Goal: Obtain resource: Obtain resource

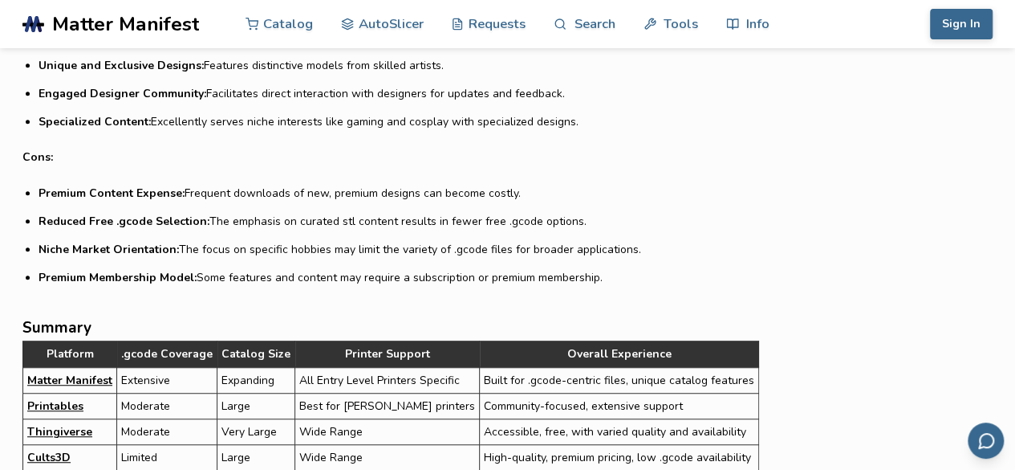
scroll to position [3384, 0]
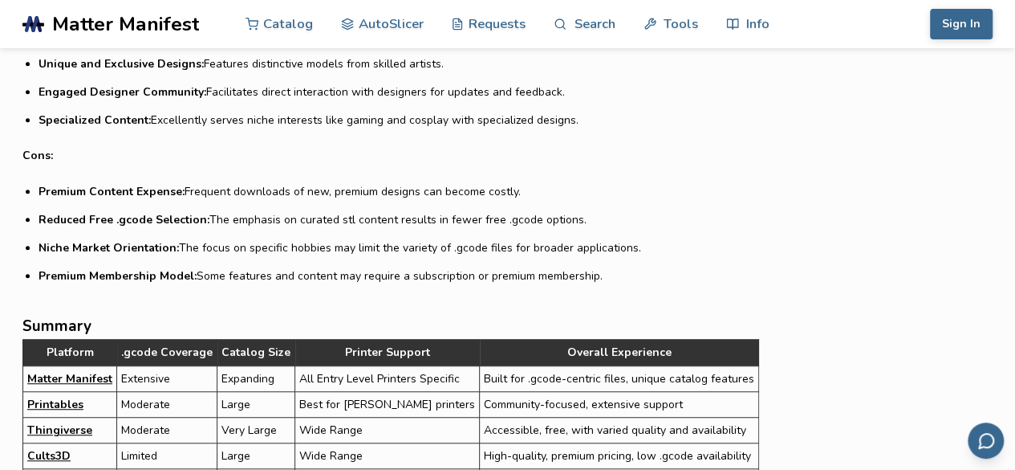
click at [46, 370] on link "Matter Manifest" at bounding box center [69, 378] width 85 height 17
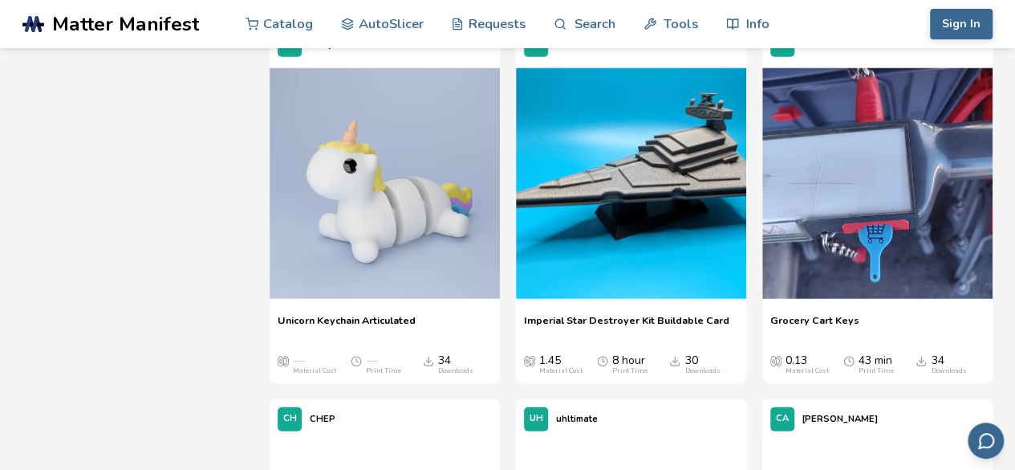
scroll to position [5107, 0]
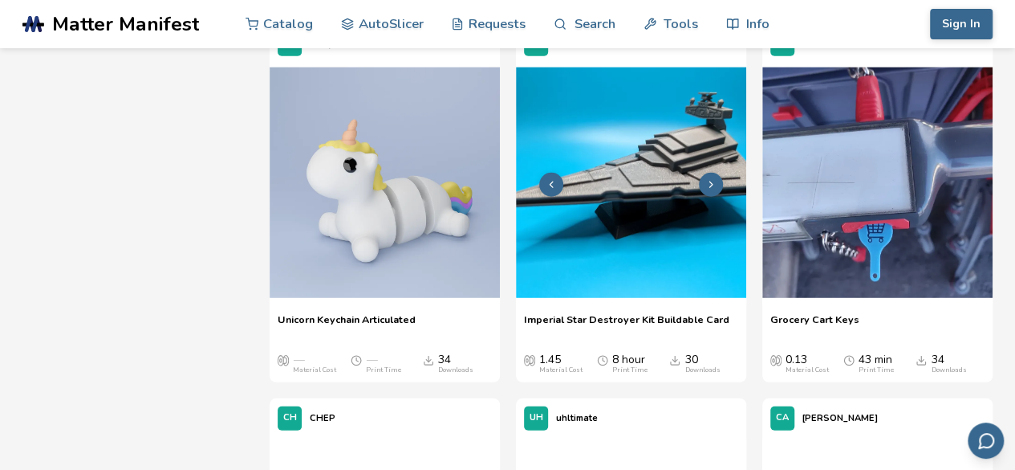
click at [583, 230] on img at bounding box center [631, 182] width 230 height 230
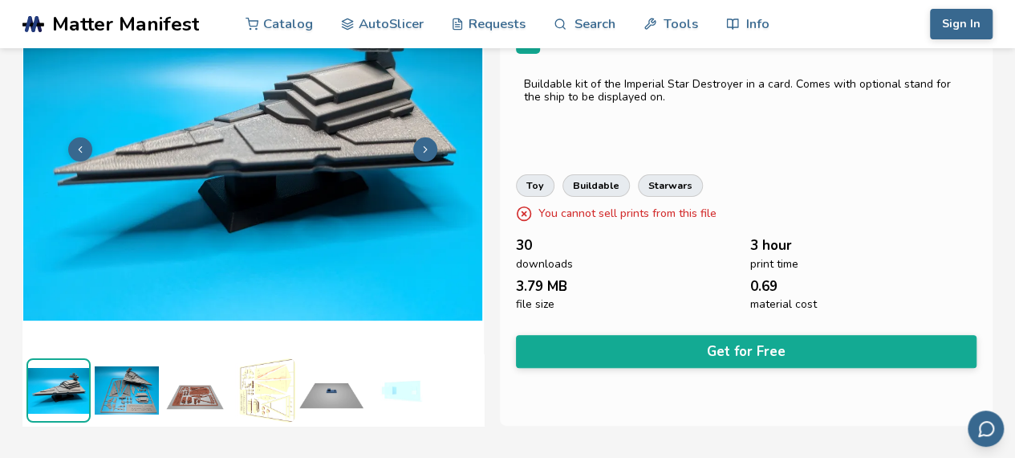
scroll to position [116, 6]
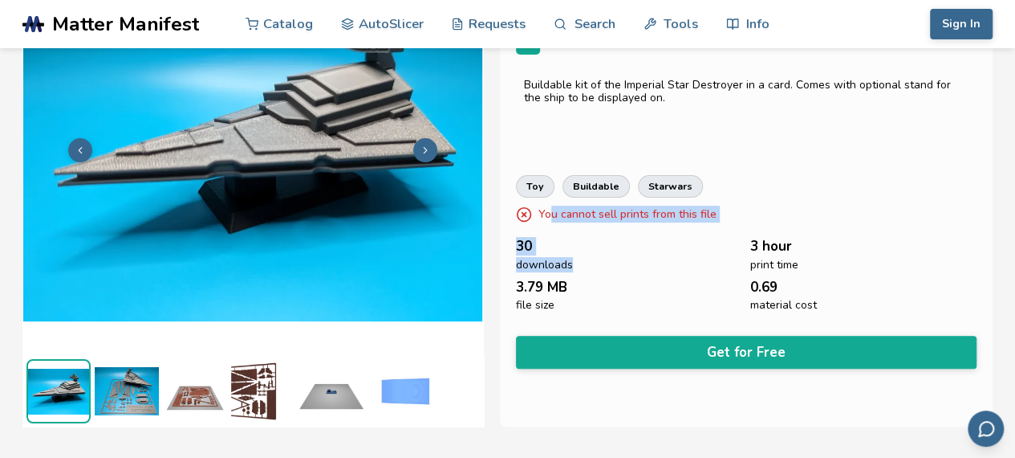
drag, startPoint x: 541, startPoint y: 216, endPoint x: 636, endPoint y: 231, distance: 95.9
click at [636, 231] on div "Imperial Star Destroyer Kit Buildable Card Toys & Games FL Fletch16 Buildable k…" at bounding box center [747, 186] width 494 height 482
click at [599, 213] on p "You cannot sell prints from this file" at bounding box center [628, 214] width 178 height 17
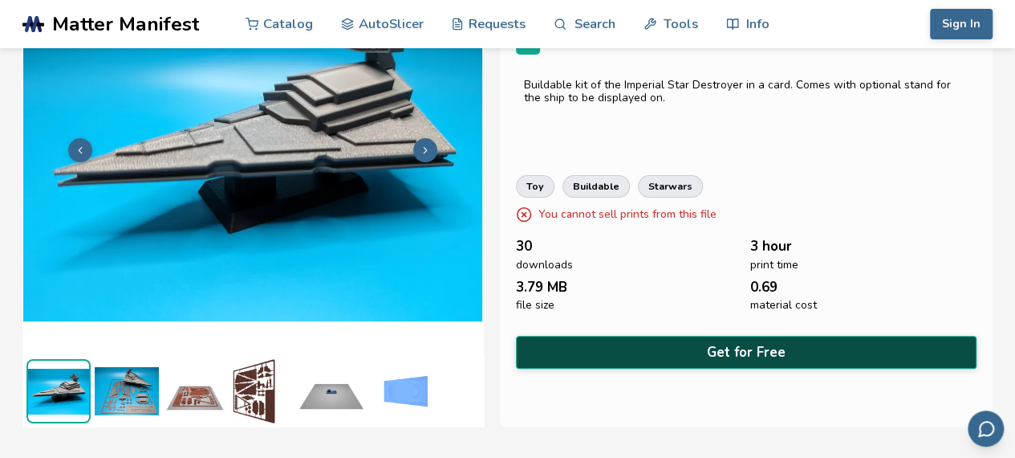
click at [600, 336] on button "Get for Free" at bounding box center [747, 352] width 462 height 33
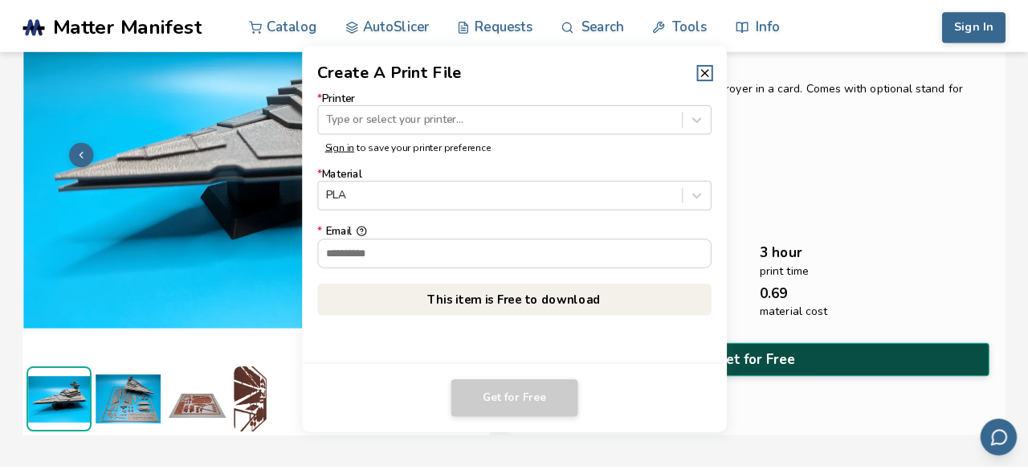
scroll to position [113, 0]
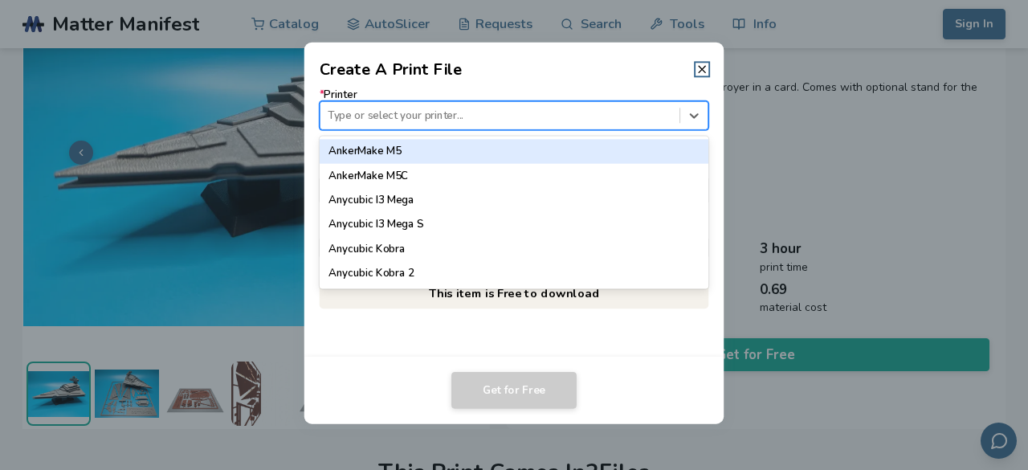
click at [572, 126] on div "Type or select your printer..." at bounding box center [499, 115] width 359 height 22
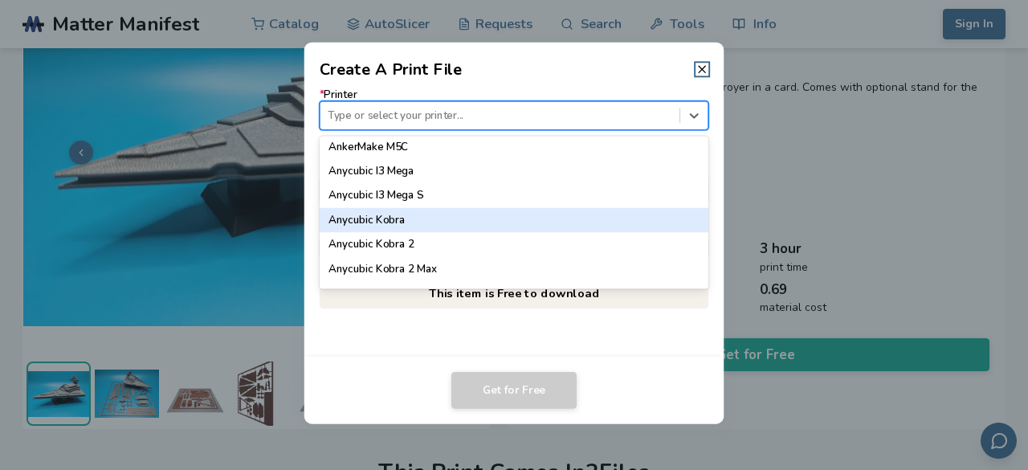
scroll to position [0, 0]
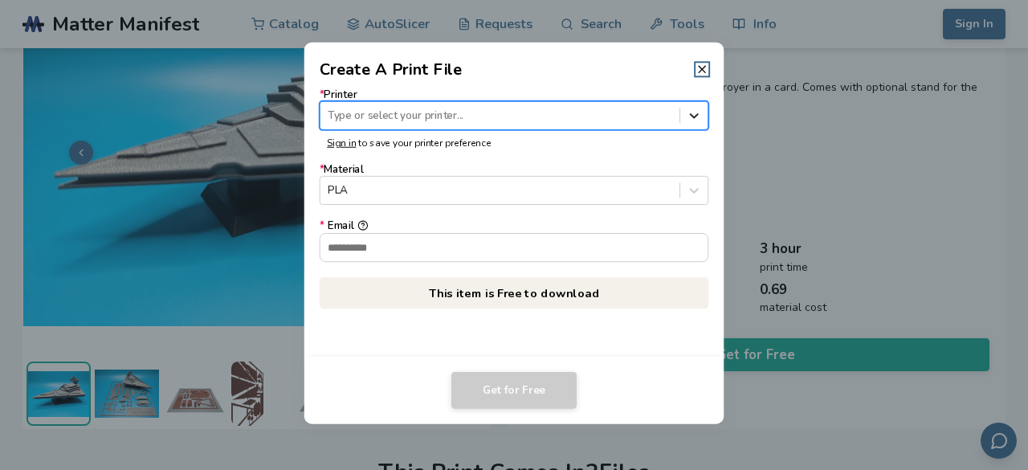
click at [697, 102] on div at bounding box center [693, 115] width 27 height 27
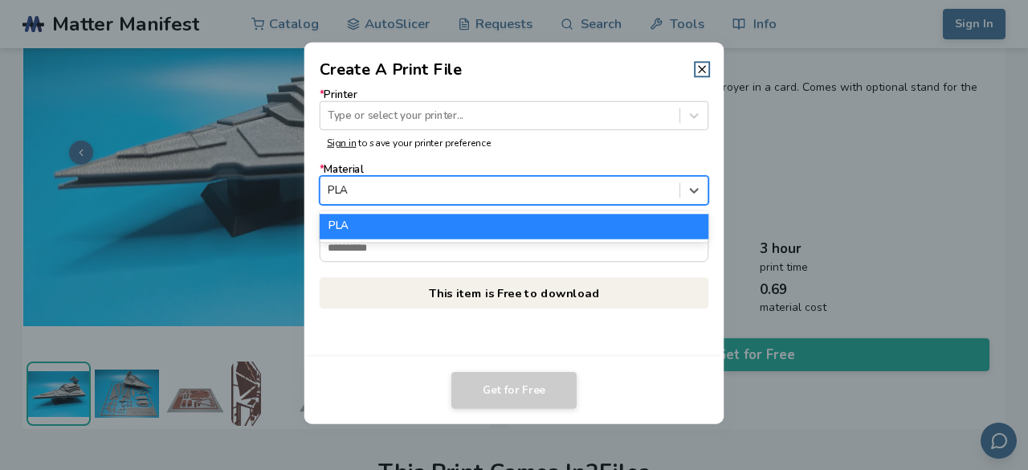
click at [433, 198] on div "PLA" at bounding box center [499, 191] width 359 height 22
click at [434, 197] on div at bounding box center [500, 190] width 344 height 15
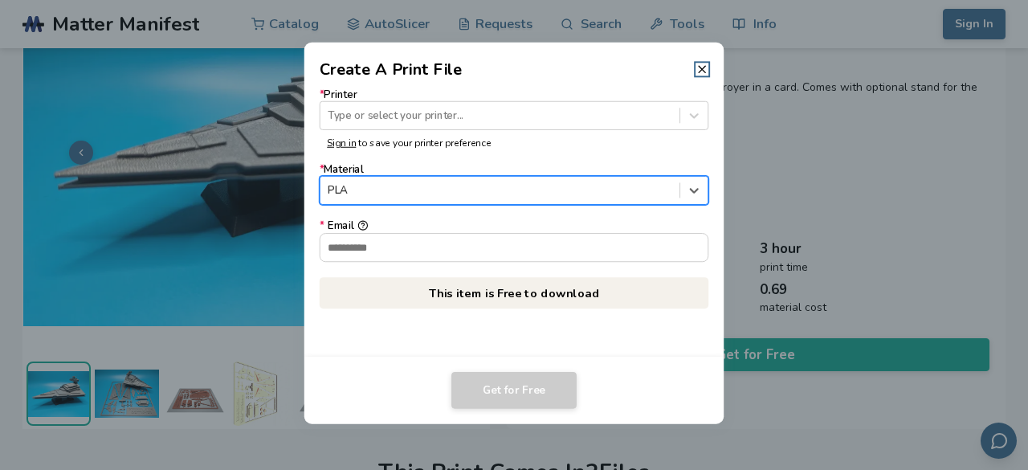
click at [698, 78] on header "Create A Print File" at bounding box center [514, 62] width 420 height 39
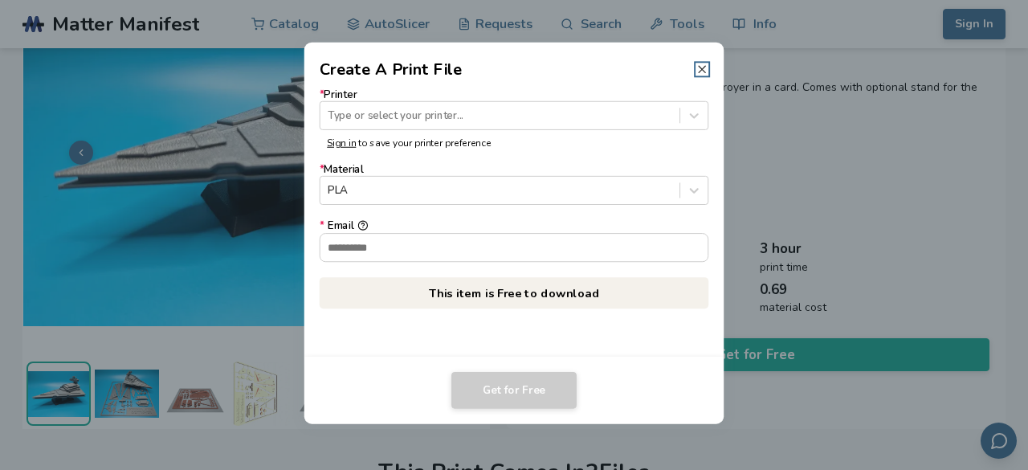
click at [697, 71] on icon at bounding box center [701, 69] width 13 height 13
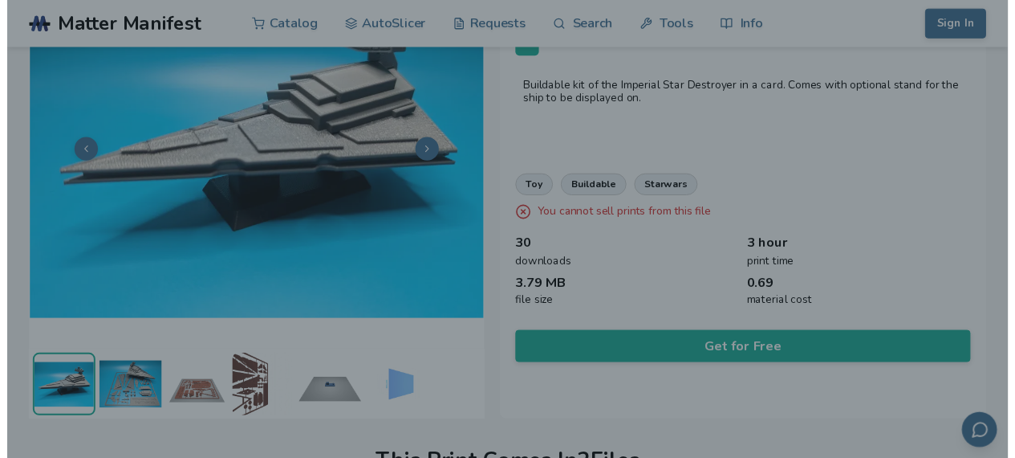
scroll to position [116, 0]
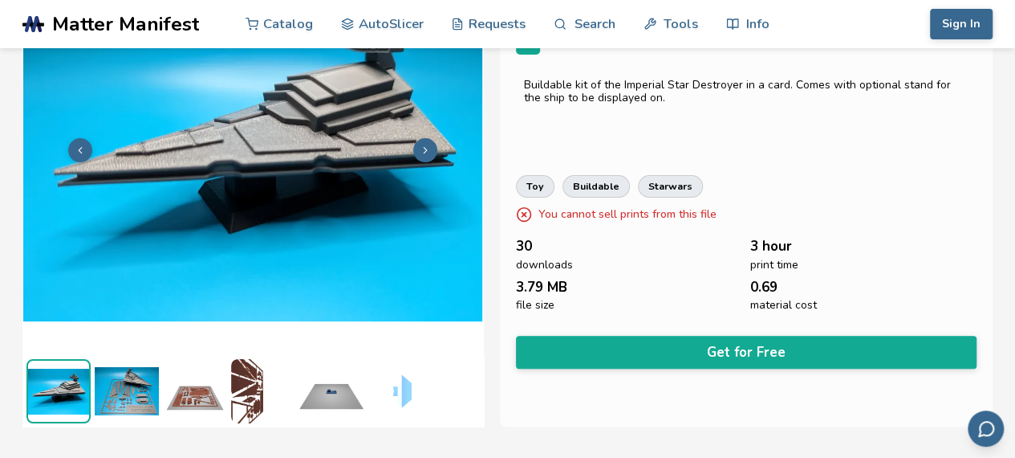
click at [420, 150] on icon at bounding box center [425, 149] width 11 height 11
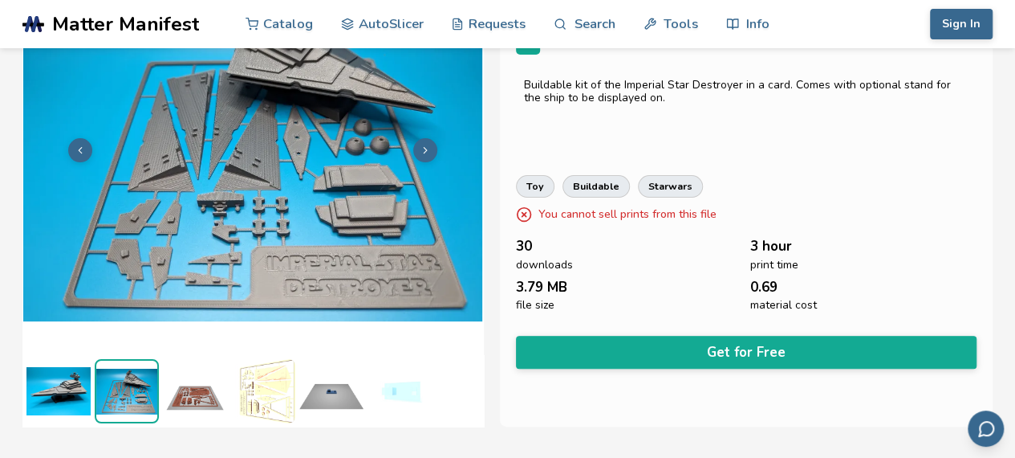
click at [420, 150] on icon at bounding box center [425, 149] width 11 height 11
